Goal: Check status: Check status

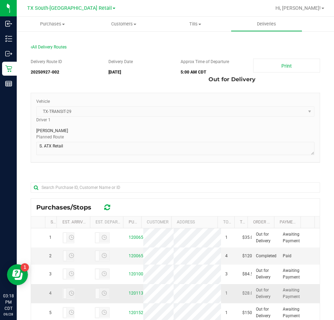
scroll to position [147, 0]
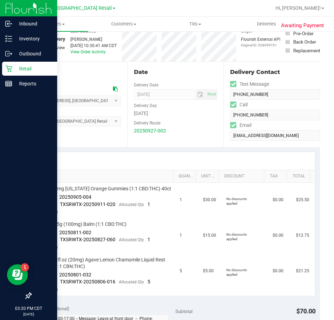
scroll to position [140, 0]
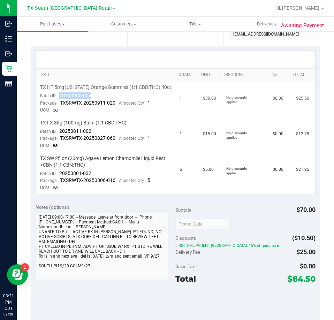
drag, startPoint x: 92, startPoint y: 96, endPoint x: 58, endPoint y: 97, distance: 33.9
click at [58, 98] on td "TX HT 5mg Texas Orange Gummies (1:1 CBD:THC) 40ct Batch ID 20250905-004 Package…" at bounding box center [106, 99] width 140 height 36
drag, startPoint x: 103, startPoint y: 131, endPoint x: 59, endPoint y: 131, distance: 43.6
click at [58, 133] on td "TX FX 35g (100mg) Balm (1:1 CBD:THC) Batch ID 20250811-002 Package TXSRWTX-2025…" at bounding box center [106, 135] width 140 height 36
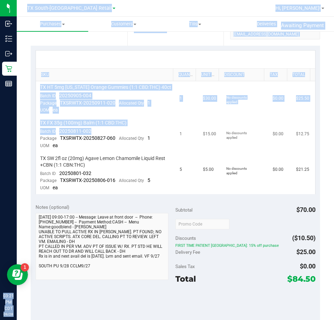
drag, startPoint x: 67, startPoint y: 128, endPoint x: 75, endPoint y: 131, distance: 8.9
click at [0, 217] on html "Inbound Inventory Outbound Retail Reports 03:21 PM CDT 09/28/2025 09/28 TX Sout…" at bounding box center [167, 160] width 334 height 320
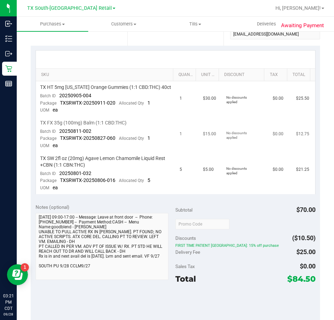
click at [92, 131] on td "TX FX 35g (100mg) Balm (1:1 CBD:THC) Batch ID 20250811-002 Package TXSRWTX-2025…" at bounding box center [106, 135] width 140 height 36
drag, startPoint x: 93, startPoint y: 131, endPoint x: 59, endPoint y: 131, distance: 34.6
click at [59, 131] on td "TX FX 35g (100mg) Balm (1:1 CBD:THC) Batch ID 20250811-002 Package TXSRWTX-2025…" at bounding box center [106, 135] width 140 height 36
drag, startPoint x: 98, startPoint y: 171, endPoint x: 61, endPoint y: 175, distance: 37.5
click at [59, 176] on td "TX SW 2fl oz (20mg) Agave Lemon Chamomile Liquid Rest +CBN (1:1 CBN:THC) Batch …" at bounding box center [106, 174] width 140 height 42
